Goal: Use online tool/utility: Utilize a website feature to perform a specific function

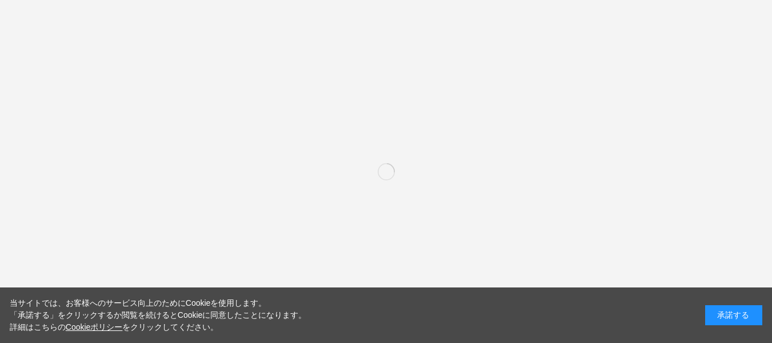
click at [743, 312] on div "承諾する" at bounding box center [734, 315] width 57 height 20
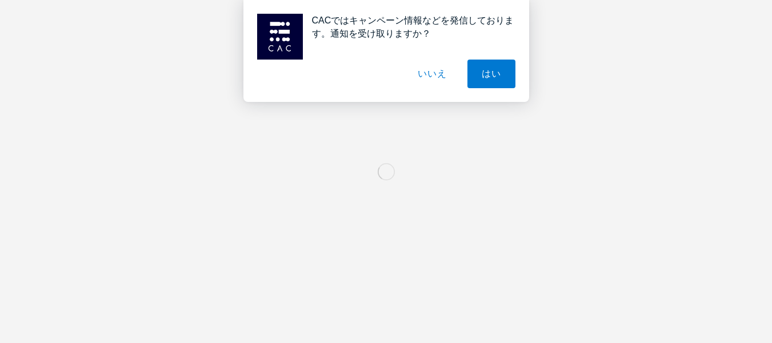
click at [437, 74] on button "いいえ" at bounding box center [432, 73] width 57 height 29
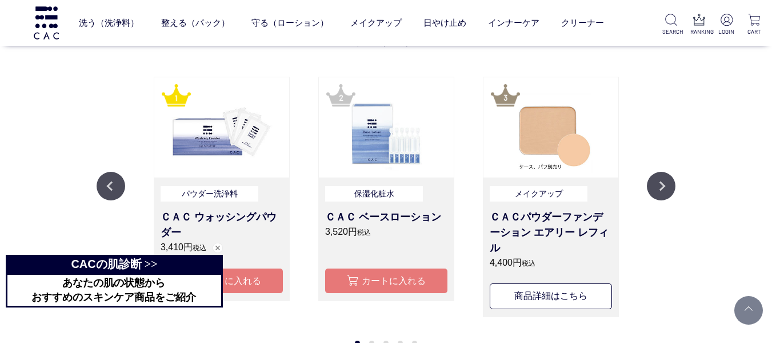
scroll to position [1258, 0]
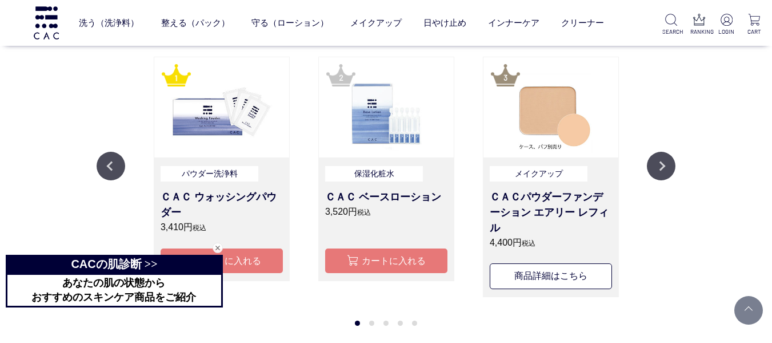
click at [162, 271] on div "CAC の肌診断 >>" at bounding box center [114, 263] width 217 height 18
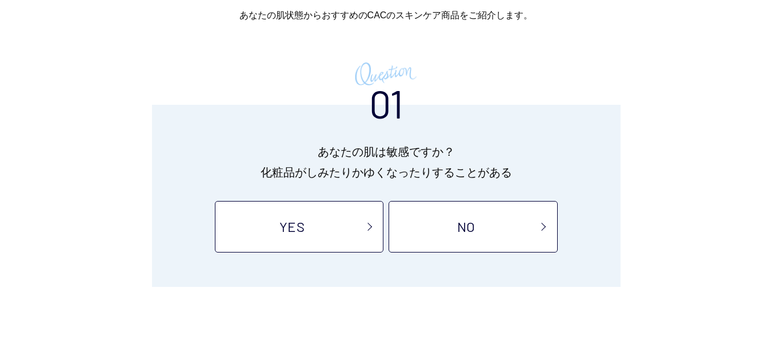
scroll to position [172, 0]
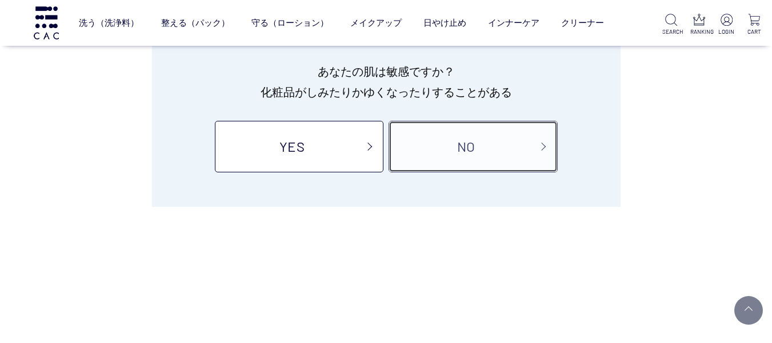
click at [441, 158] on link "NO" at bounding box center [473, 146] width 169 height 51
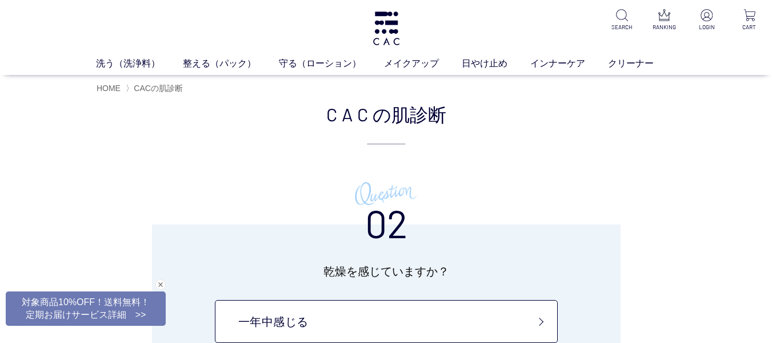
scroll to position [172, 0]
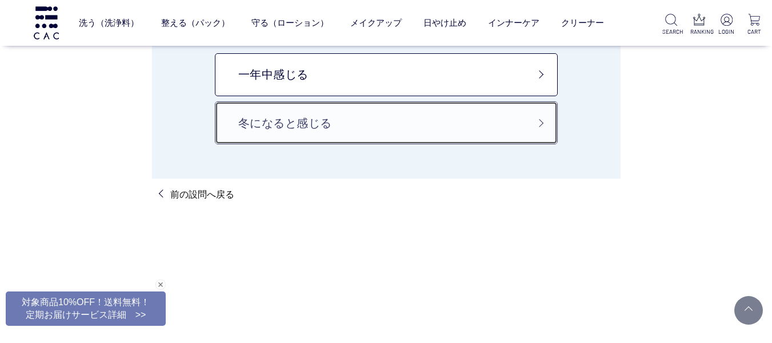
click at [450, 117] on link "冬になると感じる" at bounding box center [386, 122] width 343 height 43
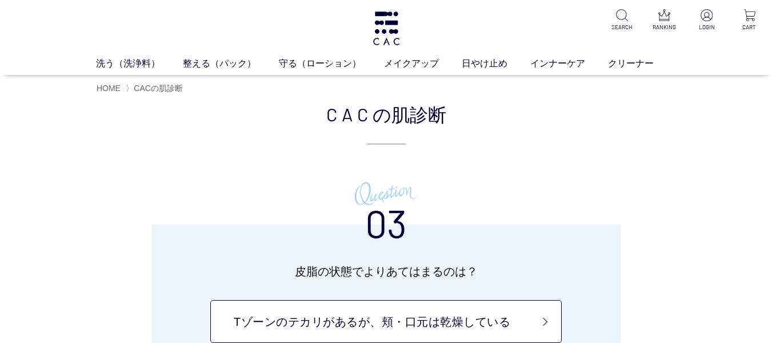
scroll to position [114, 0]
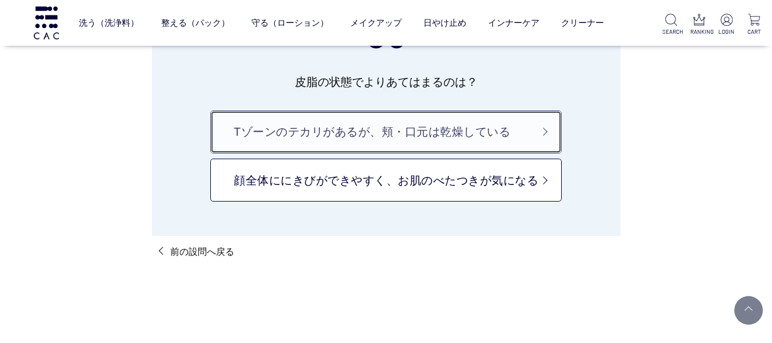
click at [380, 118] on link "Tゾーンのテカリがあるが、頬・口元は乾燥している" at bounding box center [386, 131] width 352 height 43
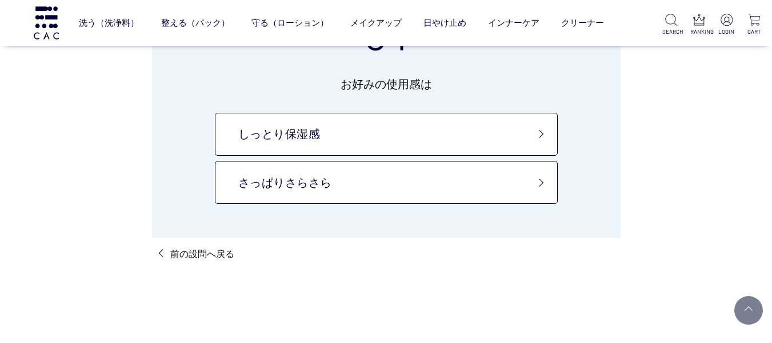
scroll to position [114, 0]
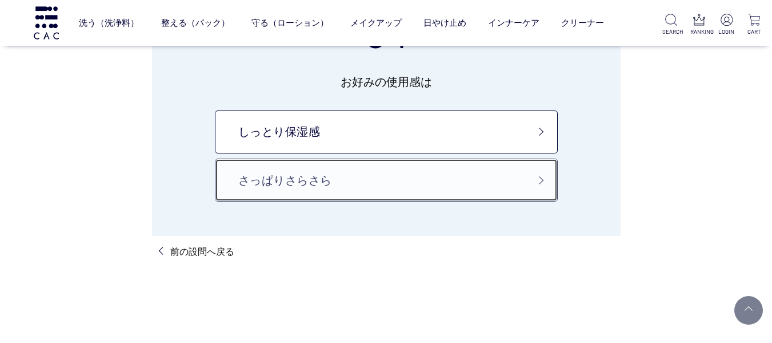
click at [220, 169] on link "さっぱりさらさら" at bounding box center [386, 179] width 343 height 43
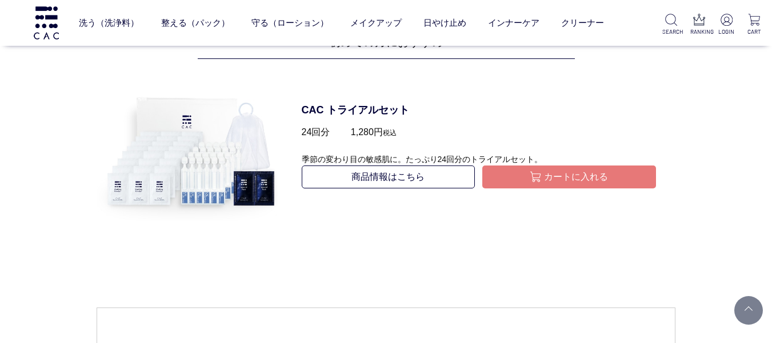
scroll to position [1029, 0]
